Goal: Task Accomplishment & Management: Complete application form

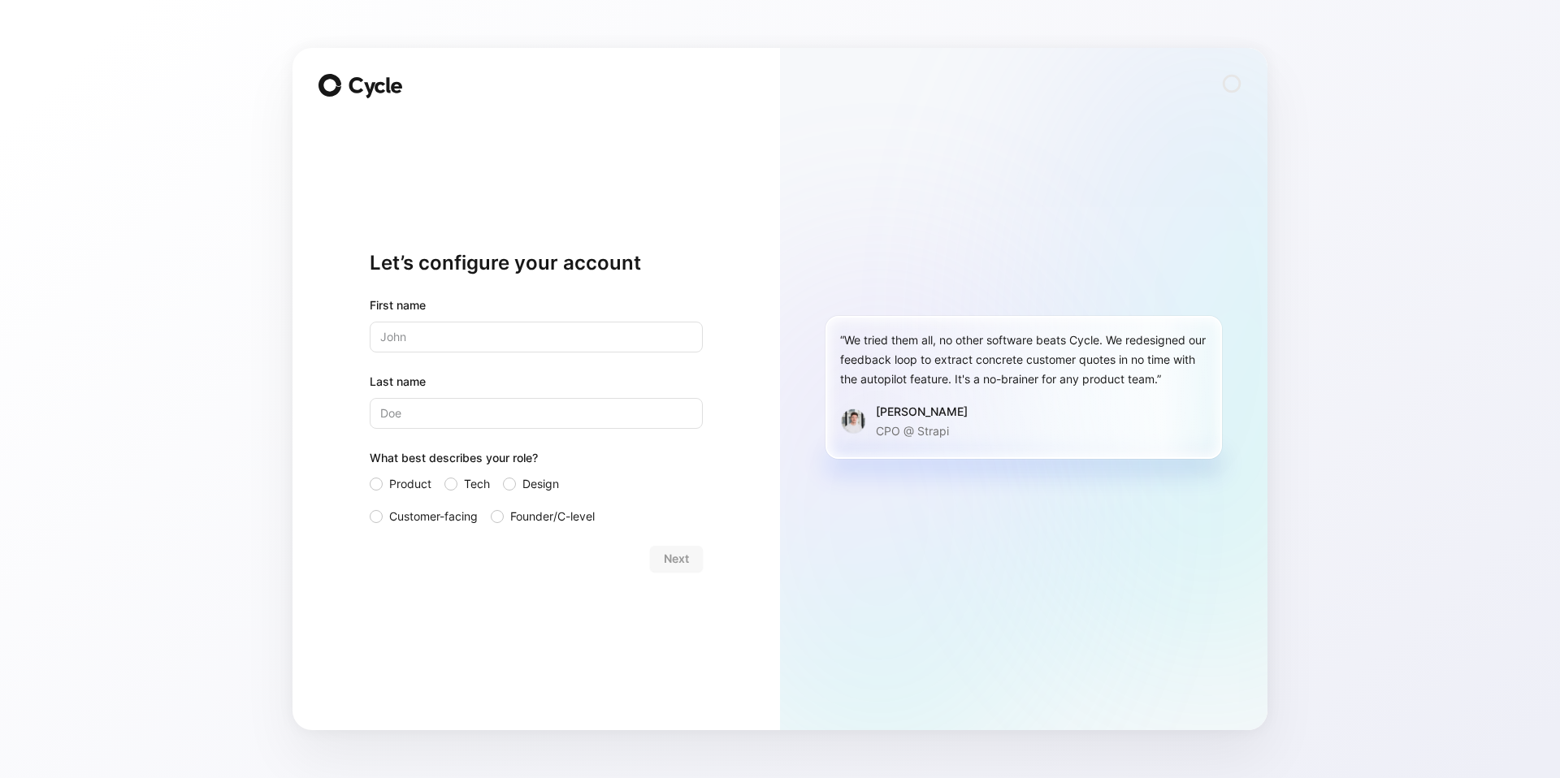
click at [331, 302] on div "Let’s configure your account First name Last name What best describes your role…" at bounding box center [535, 389] width 487 height 682
click at [461, 341] on input "text" at bounding box center [536, 337] width 333 height 31
click at [261, 296] on div "Let’s configure your account First name Last name What best describes your role…" at bounding box center [780, 389] width 1560 height 778
click at [414, 337] on input "text" at bounding box center [536, 337] width 333 height 31
type input "A"
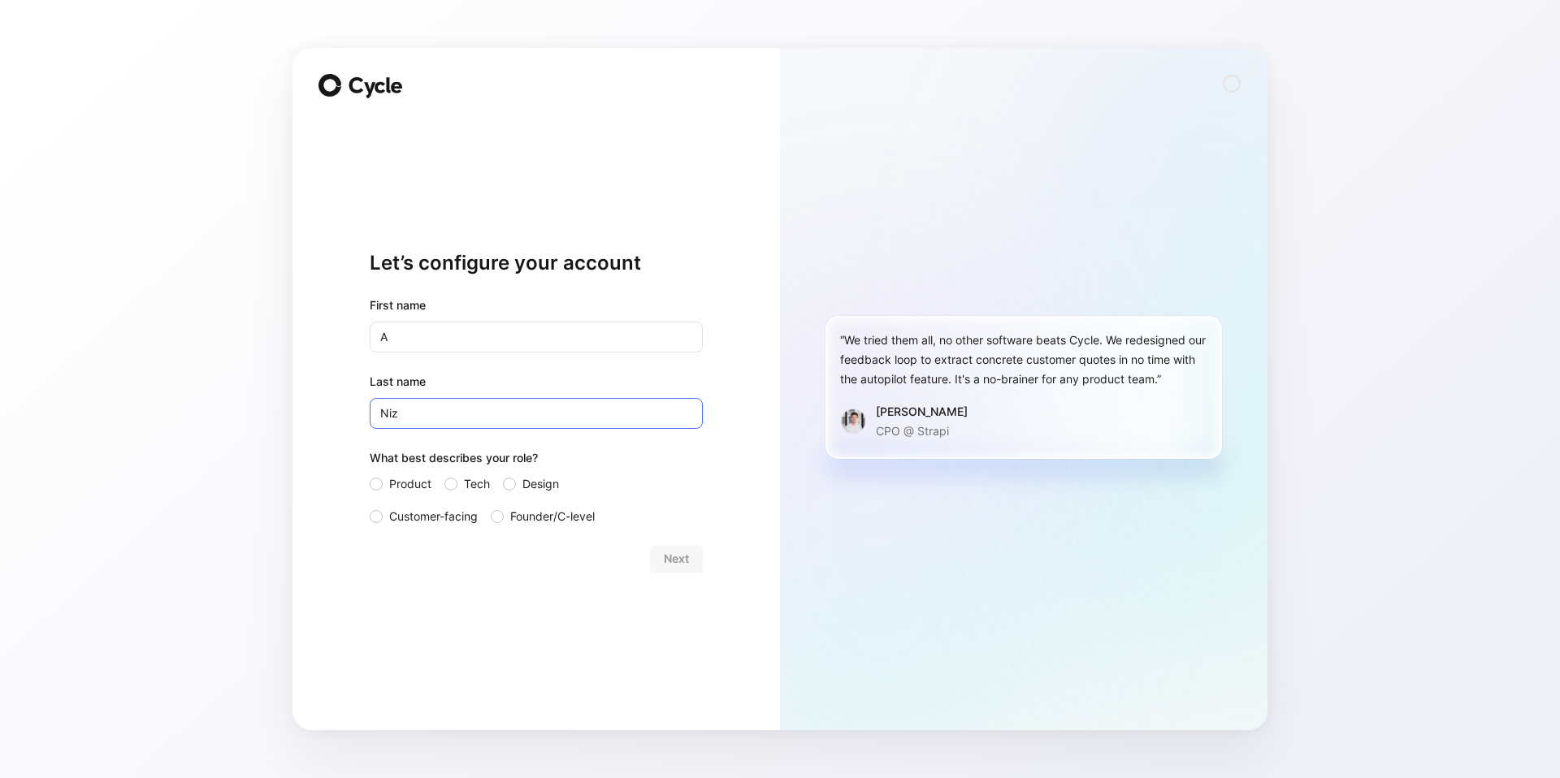
type input "Niz"
click at [262, 258] on div "Let’s configure your account First name A Last name [PERSON_NAME] What best des…" at bounding box center [780, 389] width 1560 height 778
click at [465, 484] on span "Tech" at bounding box center [477, 483] width 26 height 19
click at [444, 474] on input "Tech" at bounding box center [444, 474] width 0 height 0
click at [664, 546] on button "Next" at bounding box center [676, 559] width 53 height 26
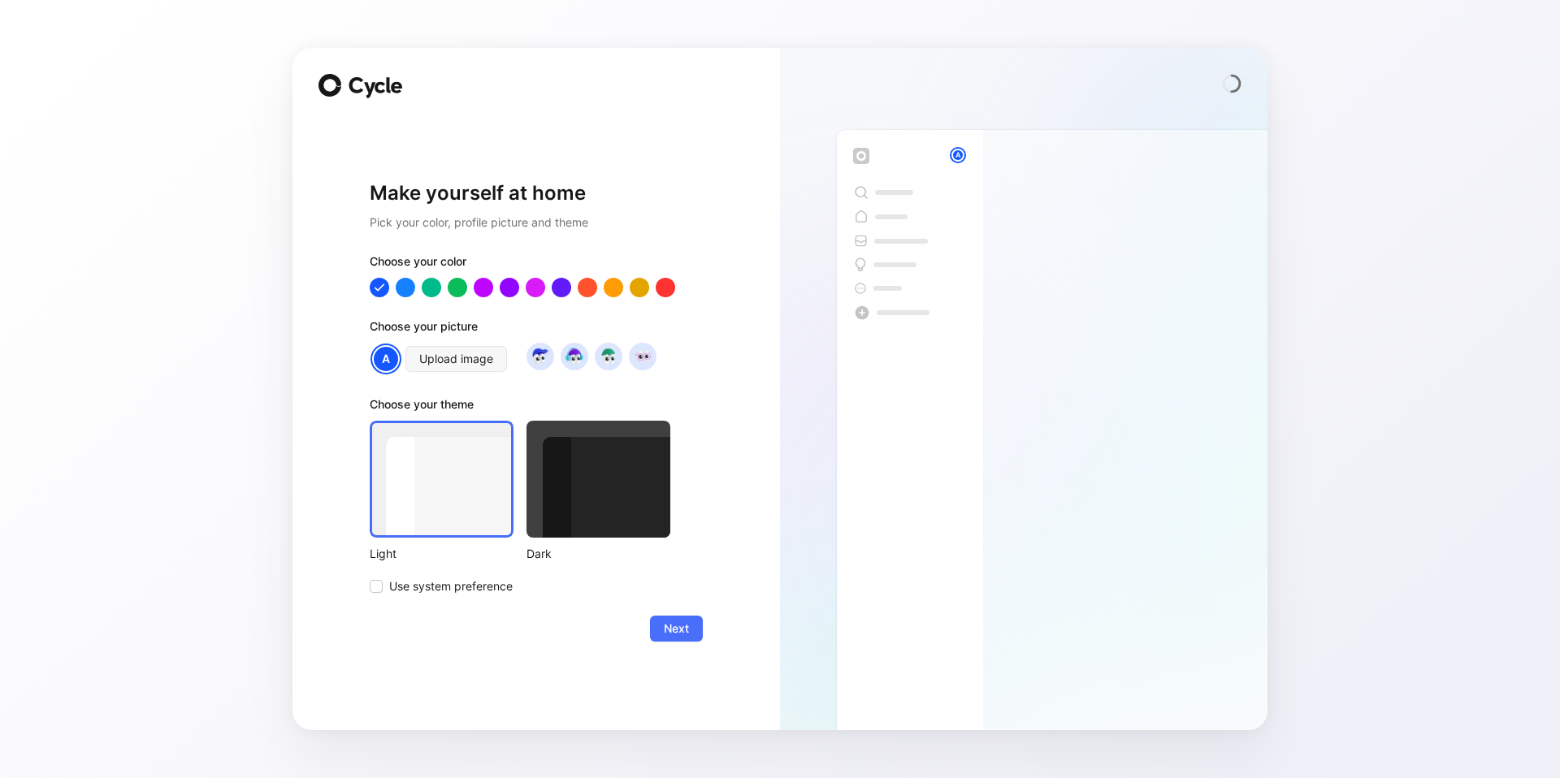
click at [624, 495] on div at bounding box center [598, 479] width 144 height 117
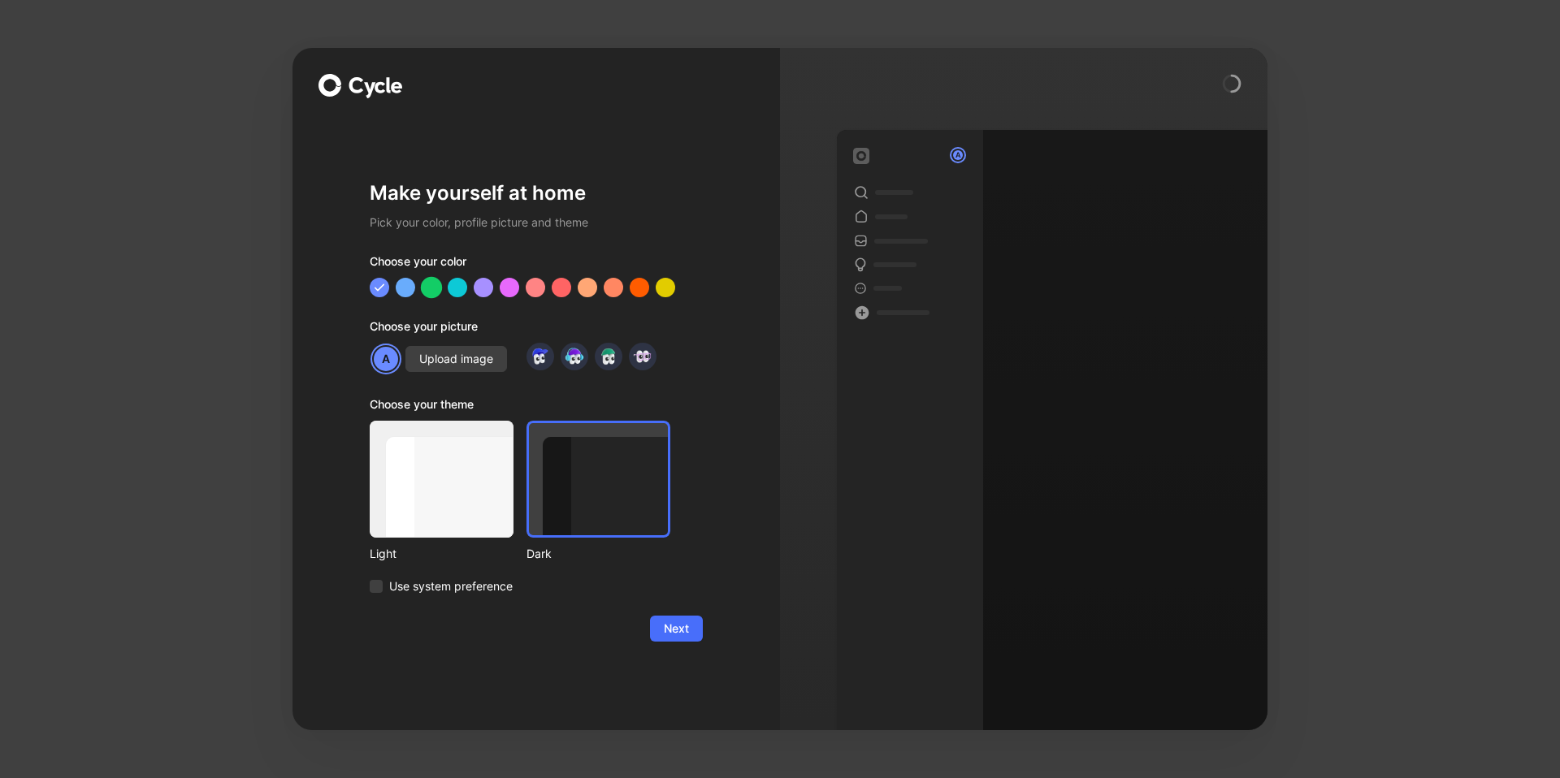
click at [437, 287] on div at bounding box center [431, 287] width 21 height 21
click at [671, 636] on span "Next" at bounding box center [676, 628] width 25 height 19
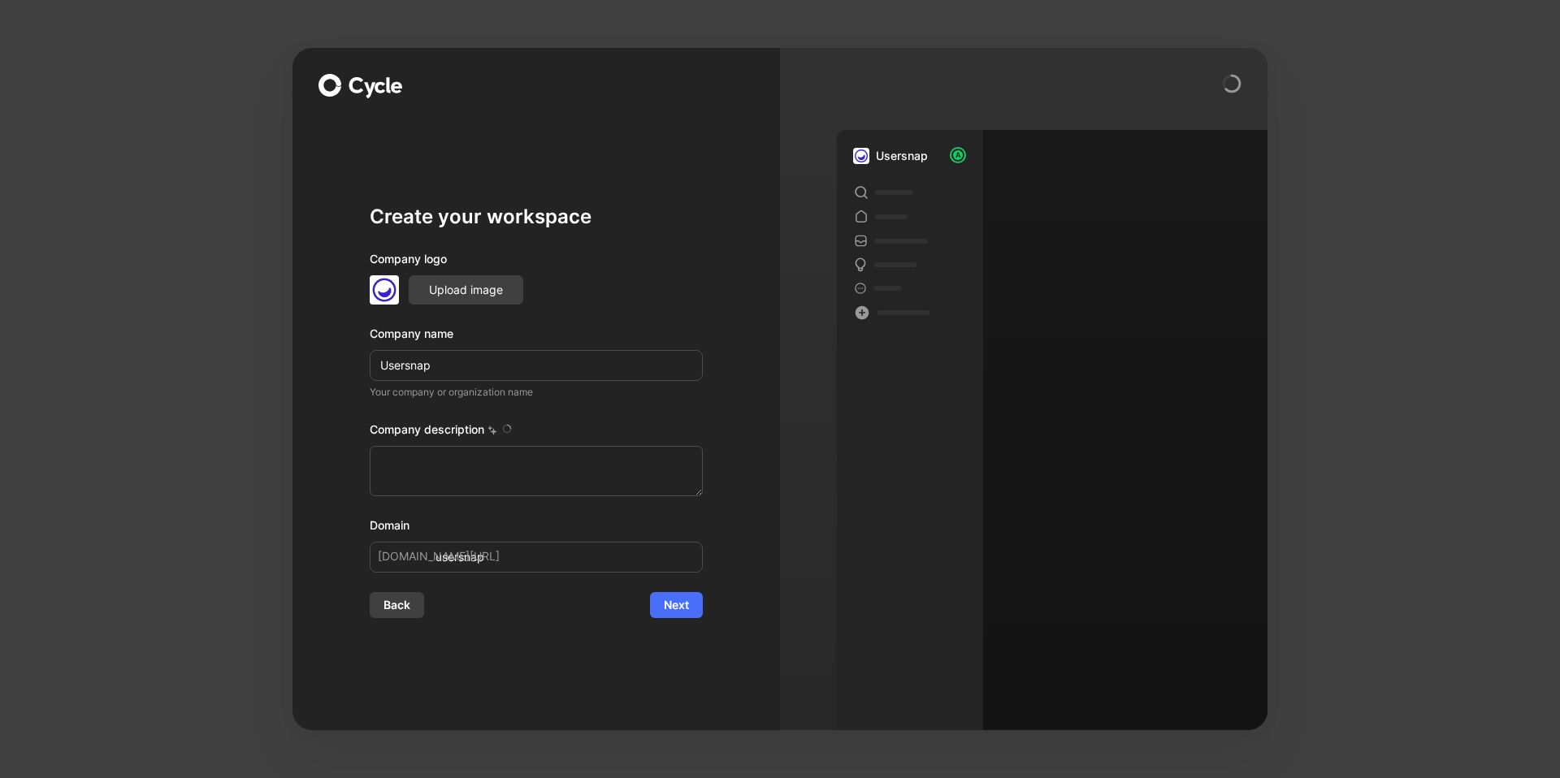
click at [666, 208] on h1 "Create your workspace" at bounding box center [536, 217] width 333 height 26
click at [552, 422] on div "Company description" at bounding box center [536, 433] width 333 height 26
type textarea "Usersnap is a global SaaS company that specializes in user feedback and bug rep…"
drag, startPoint x: 510, startPoint y: 373, endPoint x: 497, endPoint y: 346, distance: 29.8
click at [497, 346] on div "Company name Usersnap" at bounding box center [536, 352] width 333 height 57
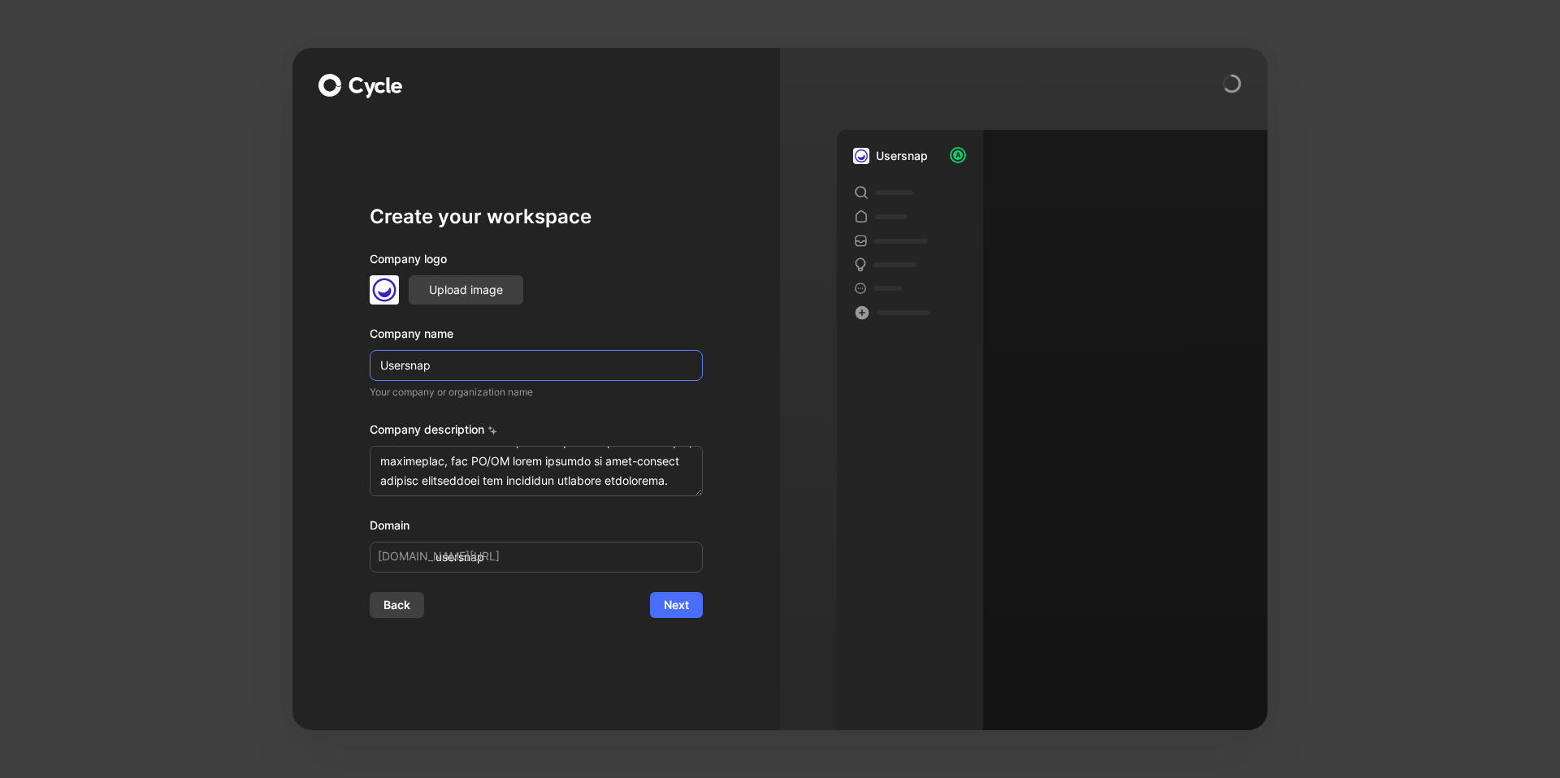
scroll to position [429, 0]
click at [654, 480] on textarea at bounding box center [536, 471] width 333 height 50
drag, startPoint x: 530, startPoint y: 358, endPoint x: 537, endPoint y: 347, distance: 13.1
click at [531, 358] on input "Usersnap" at bounding box center [536, 365] width 333 height 31
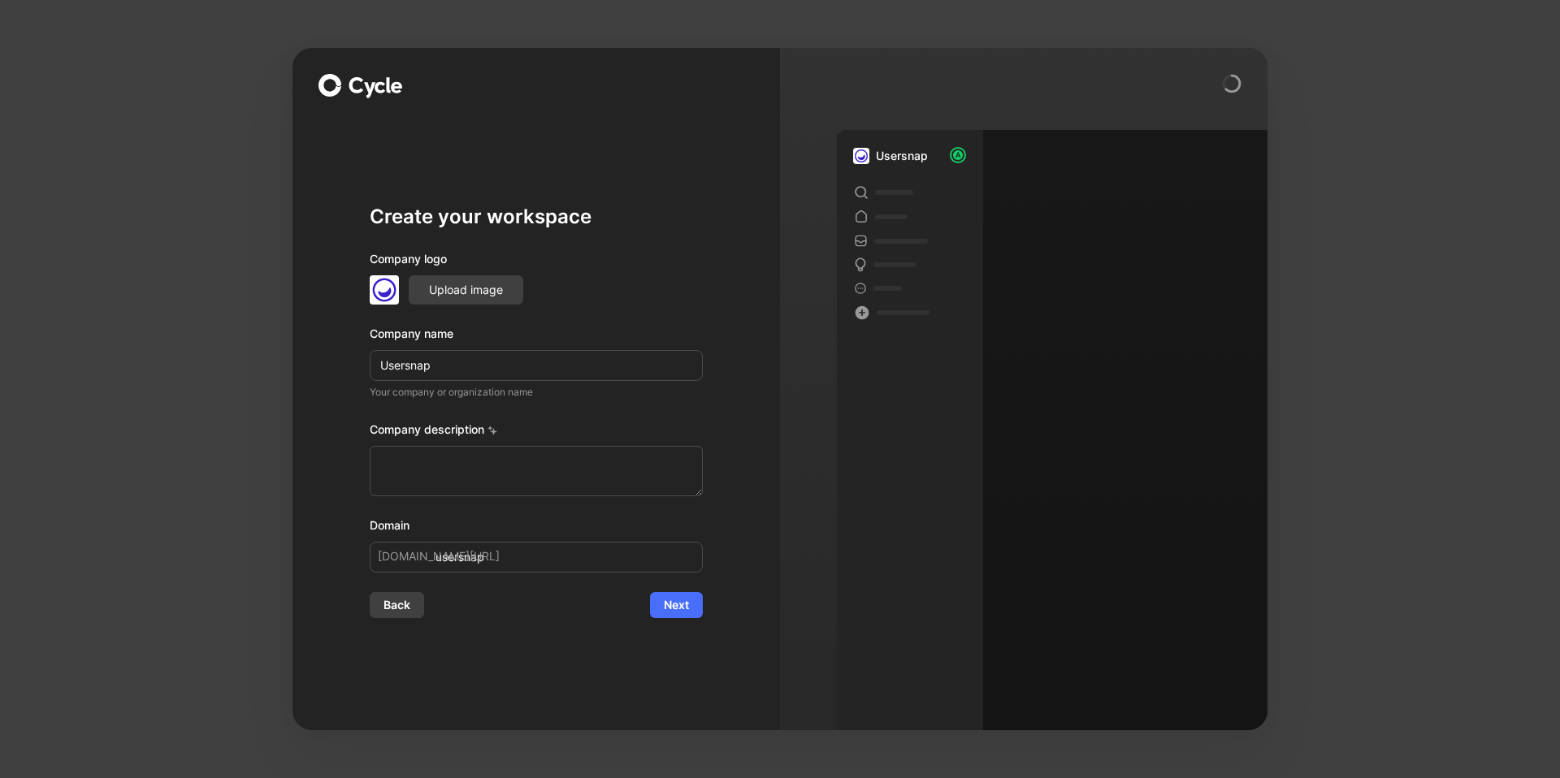
click at [558, 324] on div "Company name" at bounding box center [536, 333] width 333 height 19
click at [543, 364] on input "Usersnap" at bounding box center [536, 365] width 333 height 31
click at [464, 241] on div "Create your workspace Company logo Upload image Company name Usersnap Your comp…" at bounding box center [536, 411] width 333 height 414
click at [681, 603] on span "Next" at bounding box center [676, 604] width 25 height 19
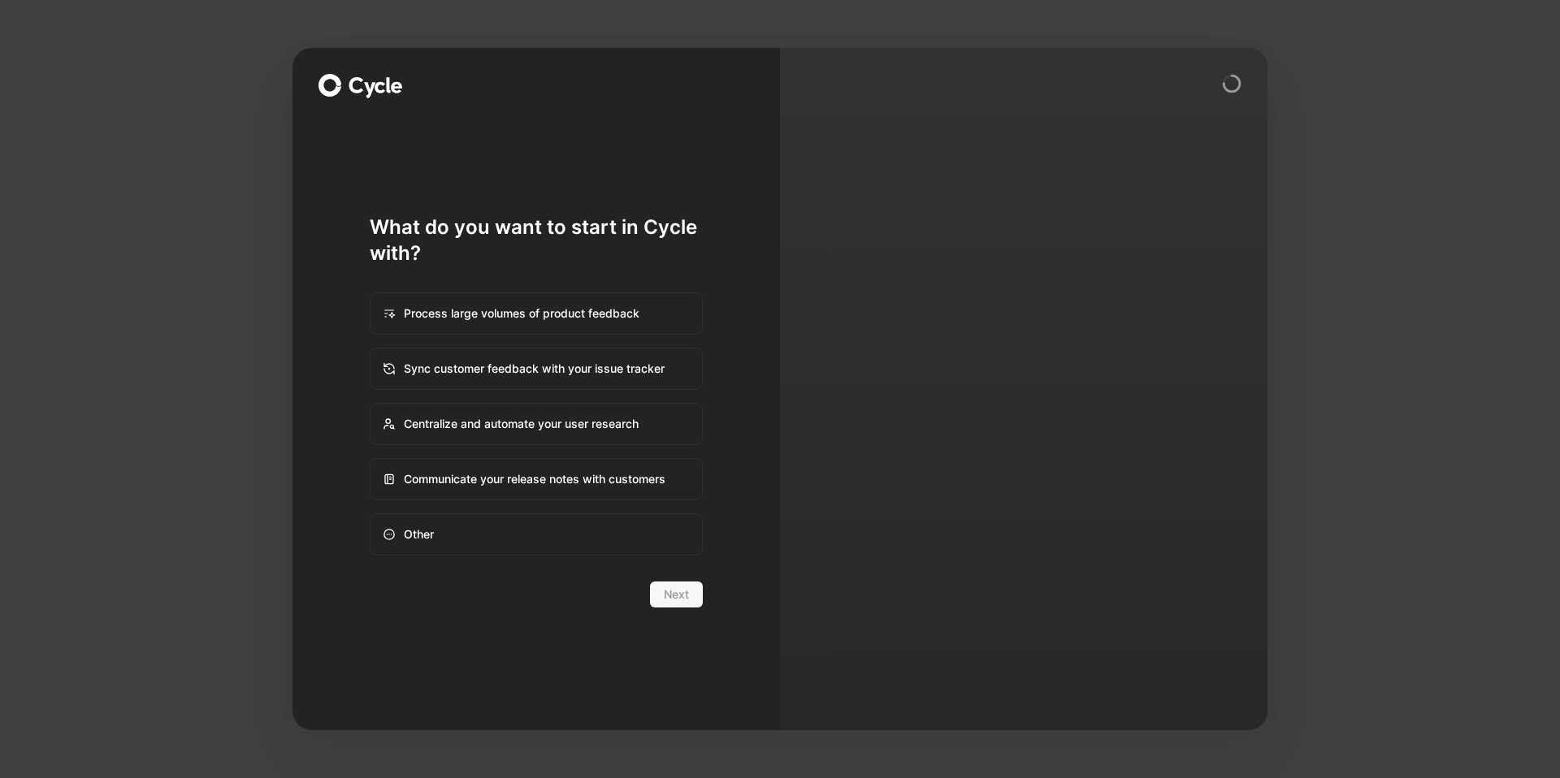
click at [500, 532] on div "Other" at bounding box center [536, 534] width 330 height 39
click at [371, 515] on input "Other" at bounding box center [370, 514] width 1 height 1
radio input "true"
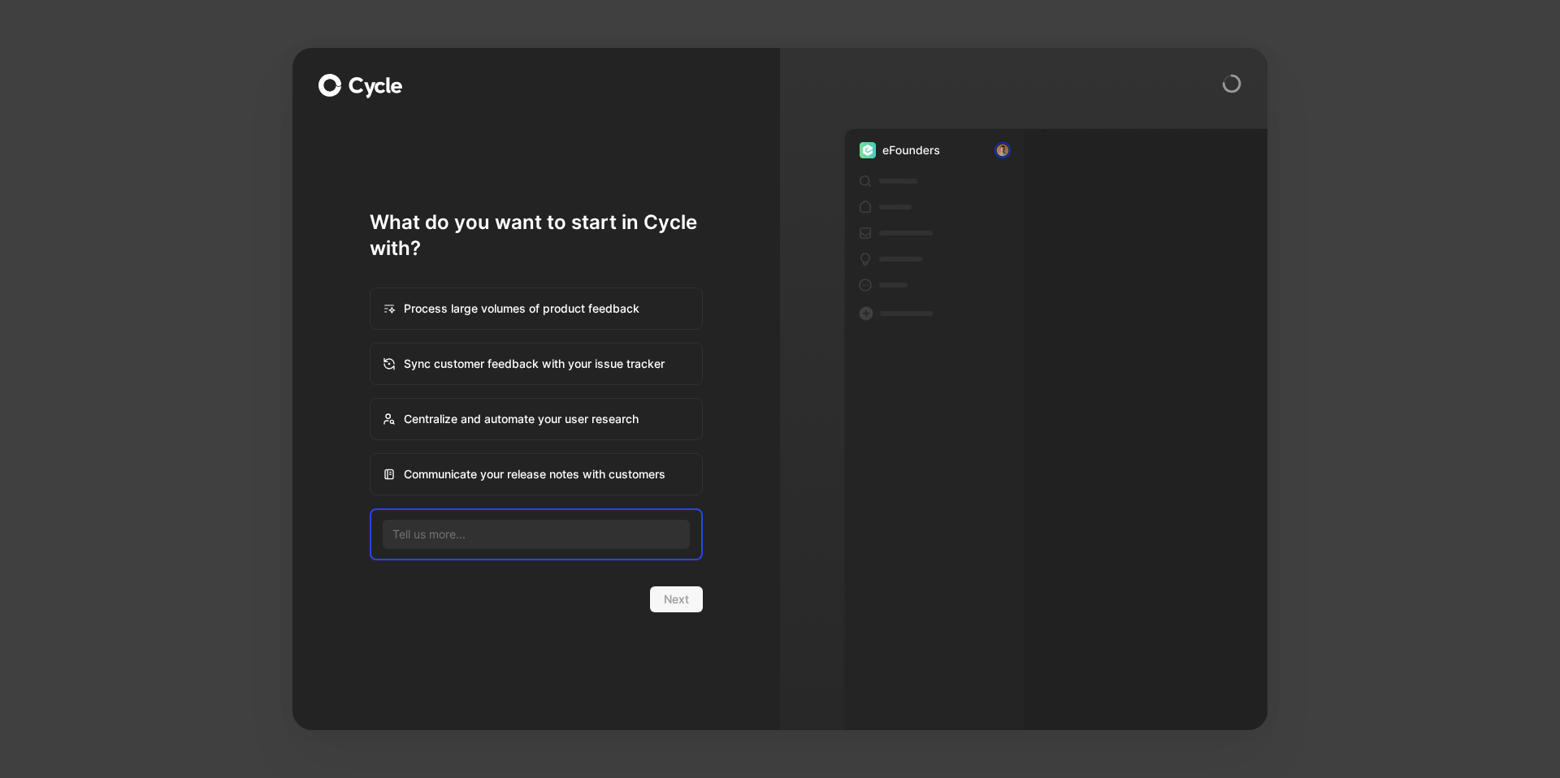
click at [535, 543] on input at bounding box center [536, 534] width 307 height 29
type input "Check out the export data format"
click at [681, 591] on span "Next" at bounding box center [676, 599] width 25 height 19
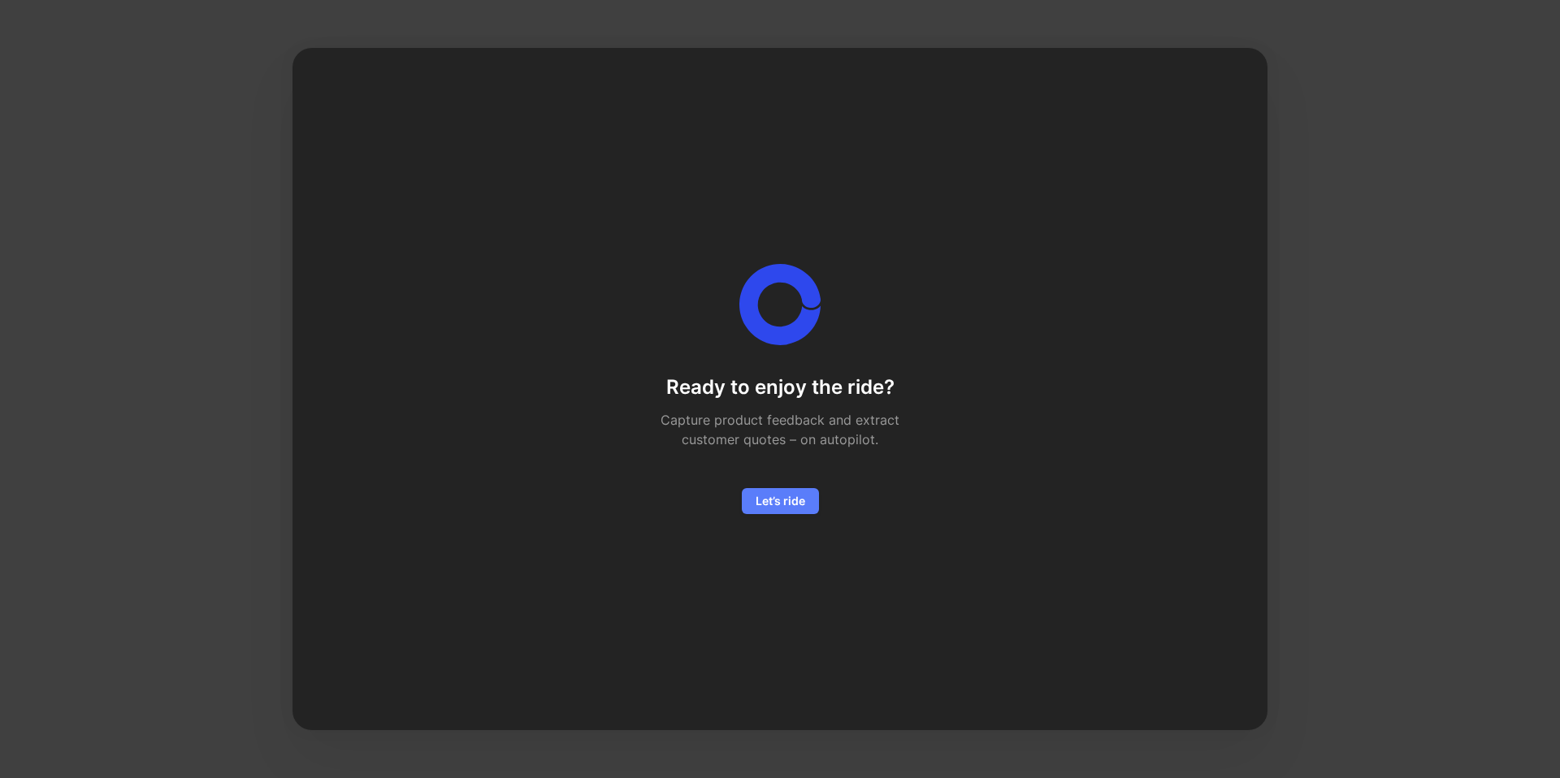
click at [788, 507] on span "Let’s ride" at bounding box center [780, 500] width 50 height 19
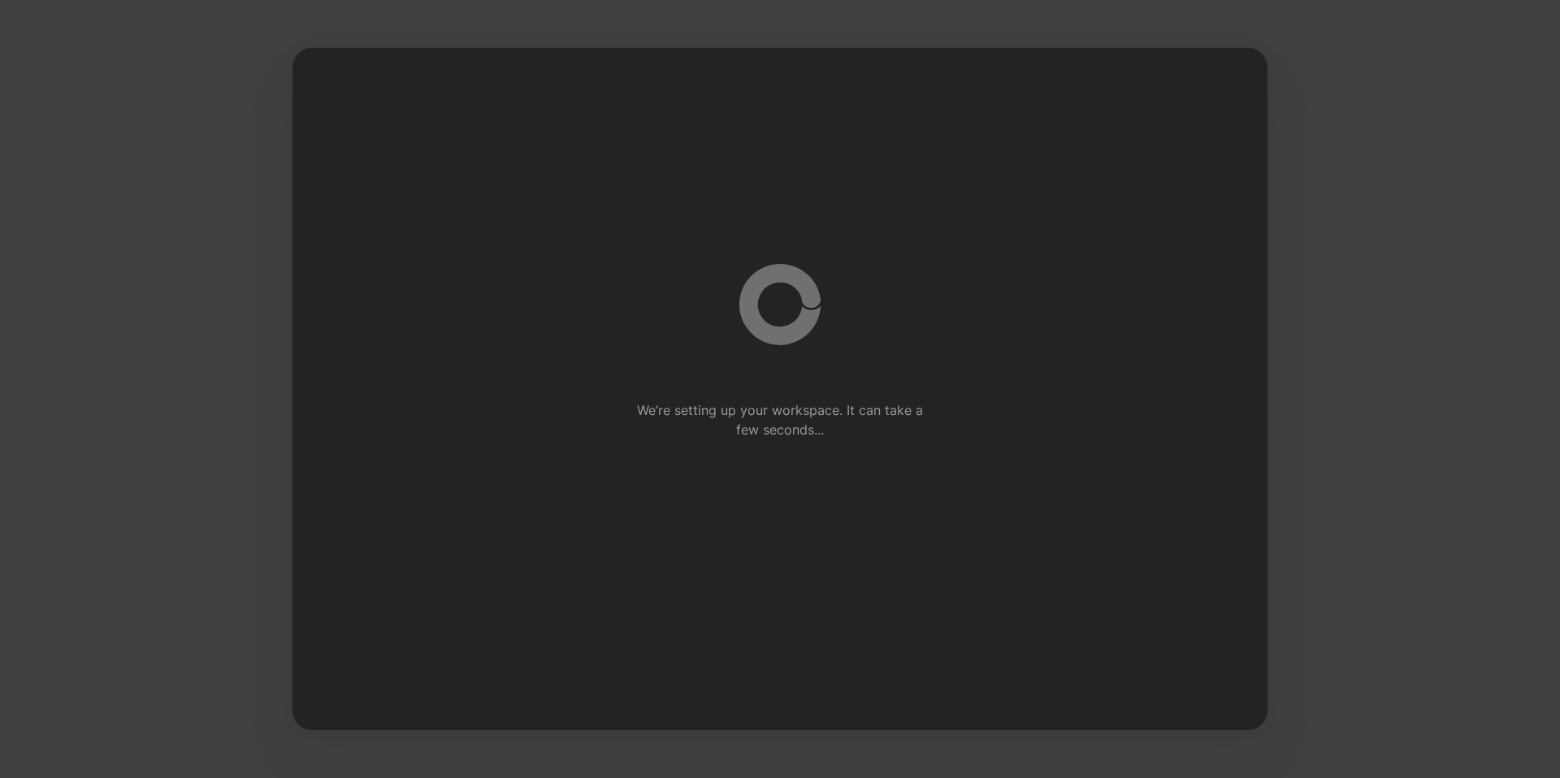
click at [770, 296] on icon at bounding box center [779, 304] width 81 height 81
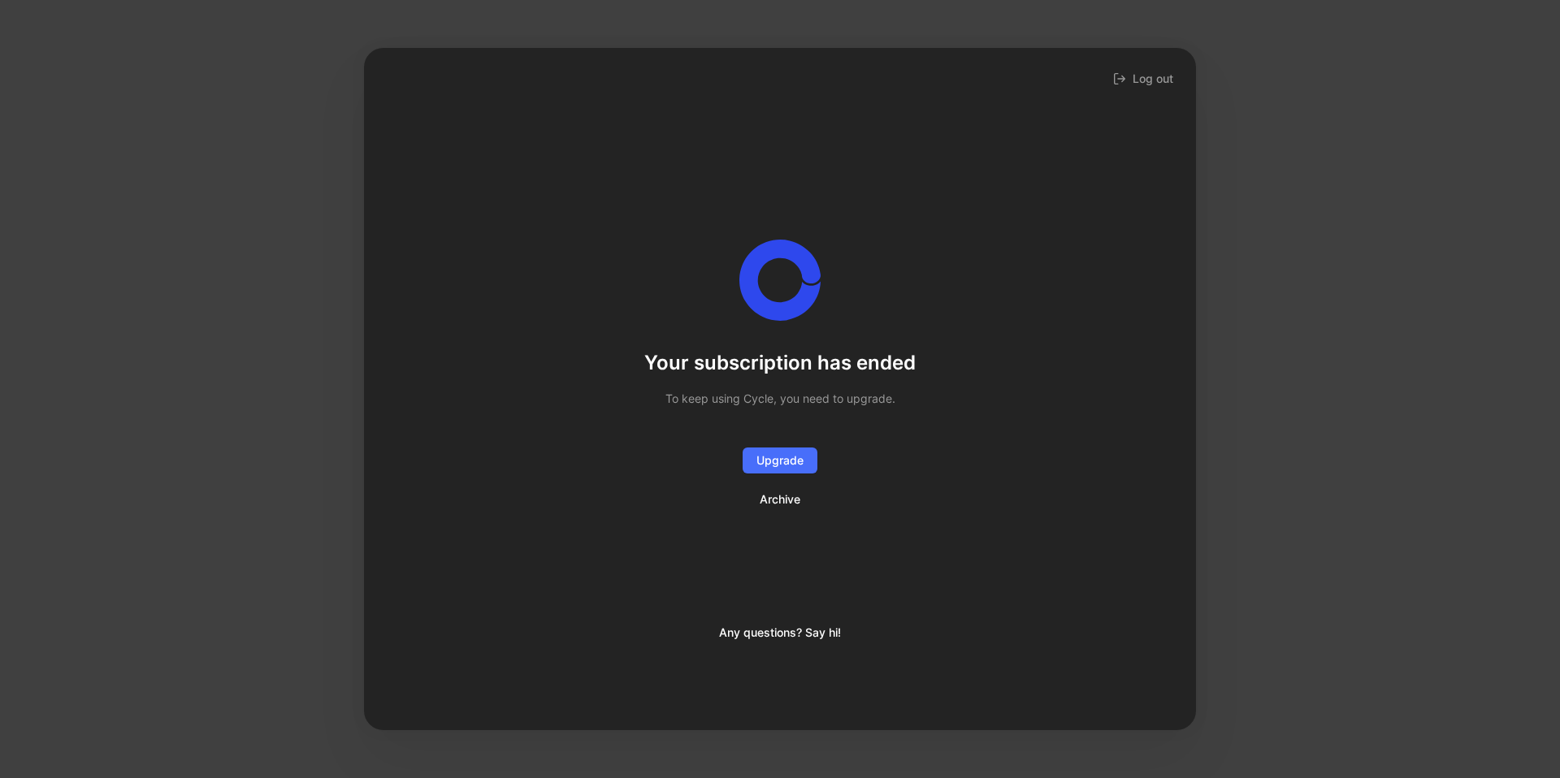
click at [841, 567] on div "Your subscription has ended To keep using Cycle, you need to upgrade. Upgrade A…" at bounding box center [780, 375] width 780 height 487
click at [794, 471] on button "Upgrade" at bounding box center [779, 461] width 75 height 26
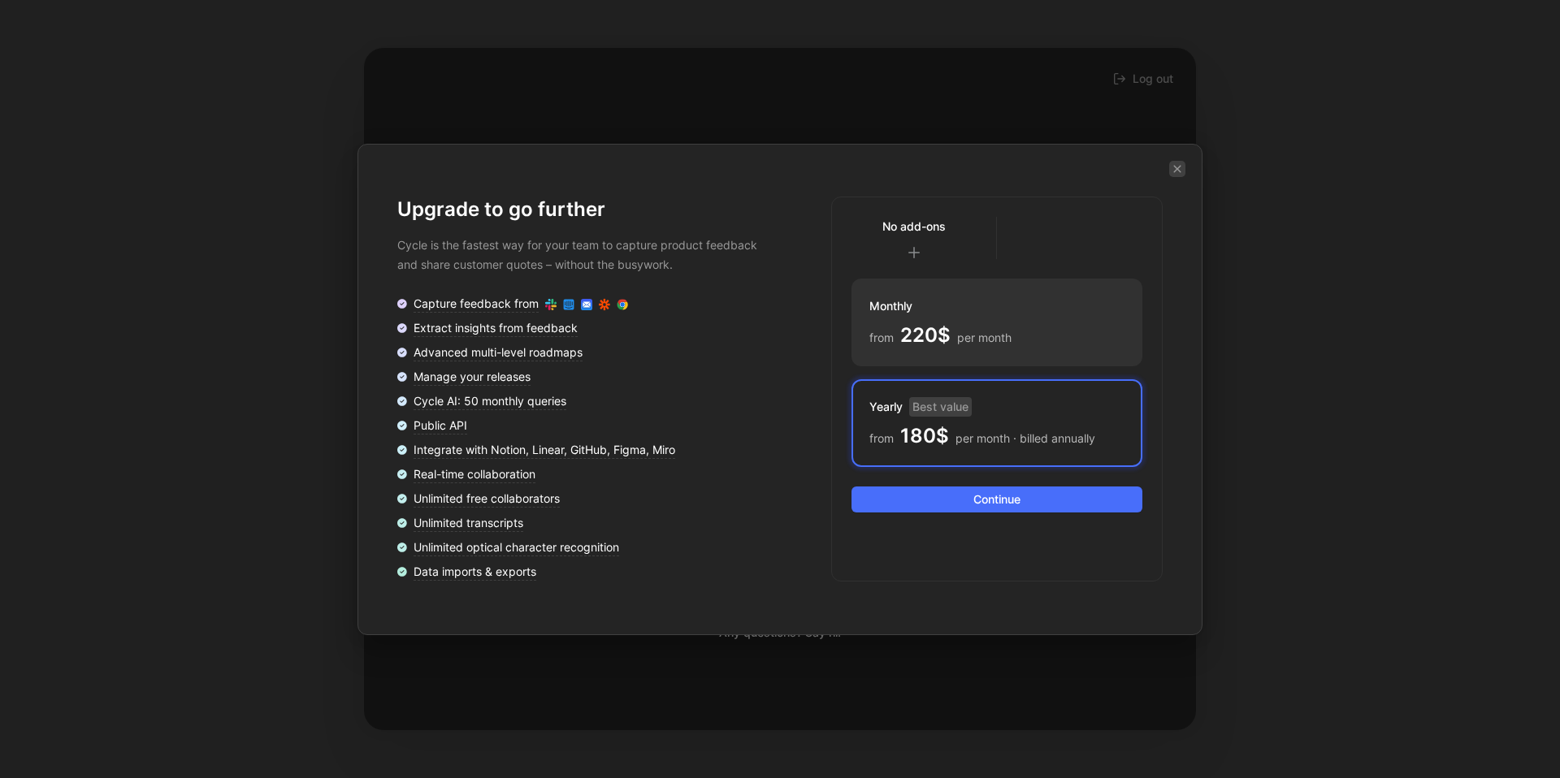
click at [1179, 174] on button "button" at bounding box center [1177, 169] width 16 height 16
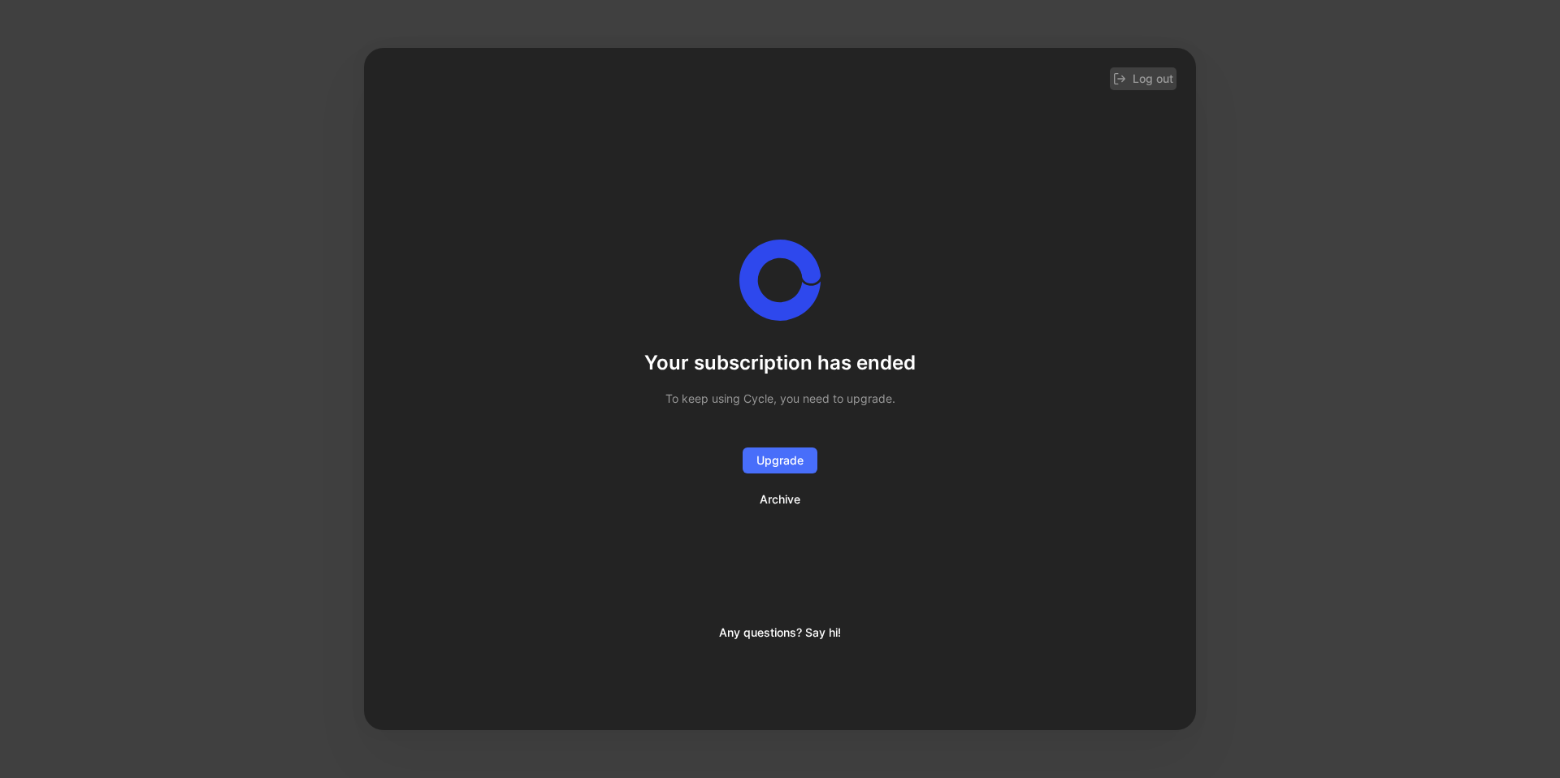
click at [1147, 76] on button "Log out" at bounding box center [1143, 78] width 67 height 23
